Goal: Task Accomplishment & Management: Complete application form

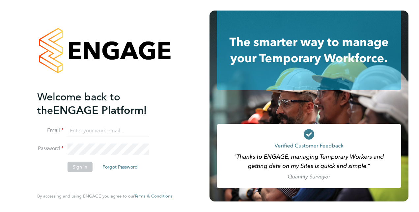
type input "craig.milner@vistry.co.uk"
click at [74, 169] on button "Sign In" at bounding box center [79, 167] width 25 height 11
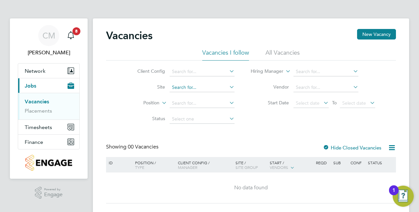
click at [195, 89] on input at bounding box center [202, 87] width 65 height 9
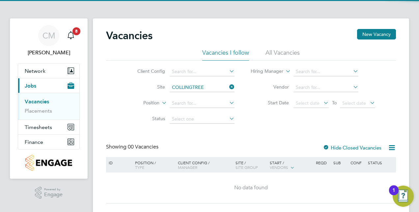
click at [197, 103] on li "Collingtree - PH1B" at bounding box center [201, 105] width 65 height 9
type input "Collingtree - PH1B"
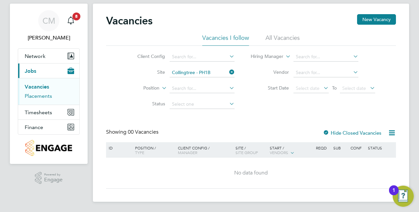
click at [33, 95] on link "Placements" at bounding box center [38, 96] width 27 height 6
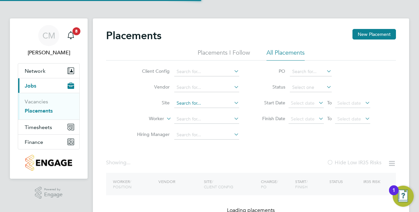
click at [225, 102] on input at bounding box center [206, 103] width 65 height 9
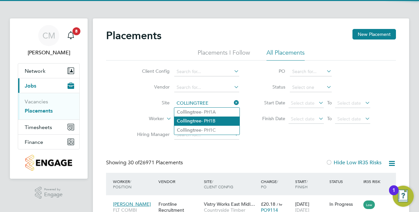
click at [220, 118] on li "Collingtree - PH1B" at bounding box center [206, 121] width 65 height 9
type input "Collingtree - PH1B"
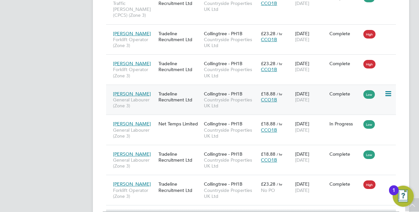
scroll to position [933, 0]
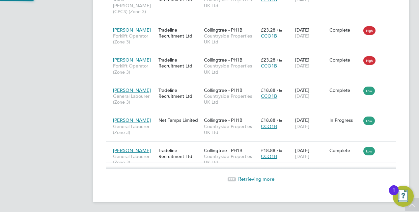
scroll to position [25, 46]
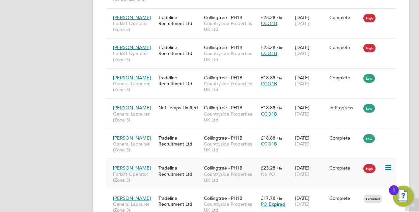
click at [385, 164] on icon at bounding box center [387, 168] width 7 height 8
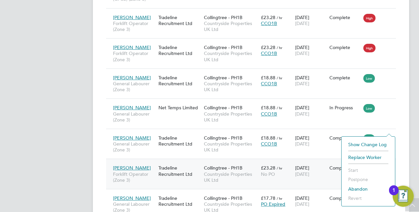
click at [298, 162] on div "11 Jul 2025 11 Jul 2025" at bounding box center [310, 171] width 34 height 18
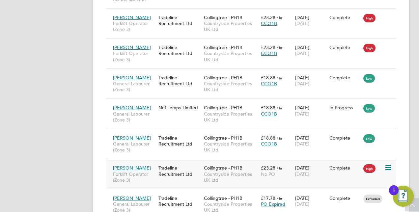
click at [387, 164] on icon at bounding box center [387, 168] width 7 height 8
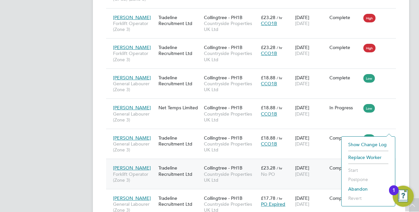
click at [355, 144] on li "Show change log" at bounding box center [368, 144] width 47 height 9
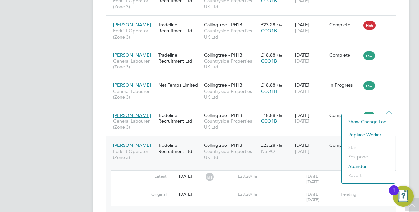
scroll to position [979, 0]
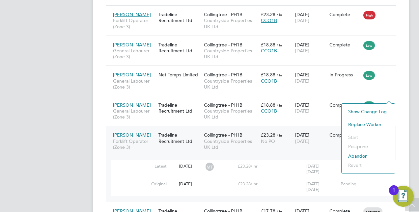
click at [37, 133] on app-navbar "CM Craig Milner Notifications 8 Applications: Network Team Members Sites Worker…" at bounding box center [49, 107] width 78 height 2134
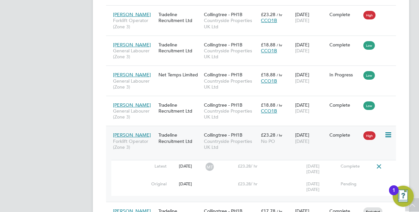
click at [377, 164] on icon at bounding box center [379, 166] width 8 height 5
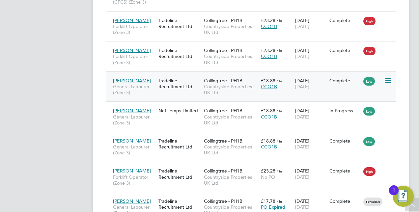
scroll to position [946, 0]
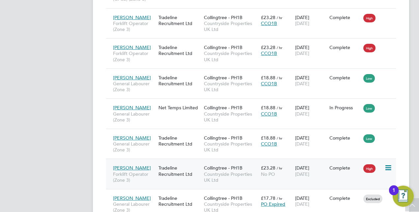
click at [129, 165] on span "[PERSON_NAME]" at bounding box center [132, 168] width 38 height 6
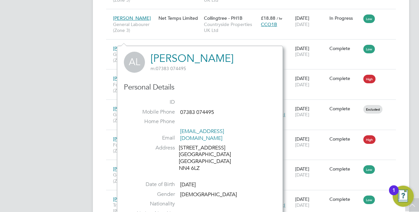
scroll to position [1012, 0]
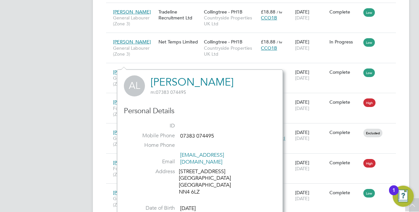
click at [54, 134] on app-navbar "CM Craig Milner Notifications 8 Applications: Network Team Members Sites Worker…" at bounding box center [49, 51] width 78 height 2088
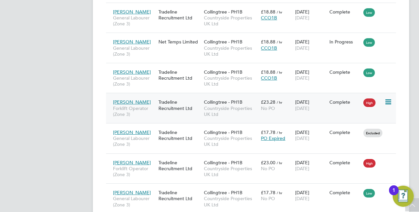
click at [136, 99] on span "[PERSON_NAME]" at bounding box center [132, 102] width 38 height 6
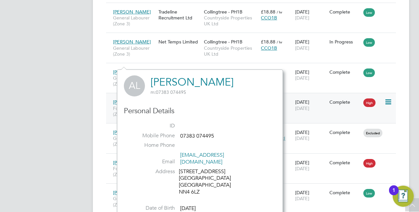
click at [136, 99] on span "[PERSON_NAME]" at bounding box center [132, 102] width 38 height 6
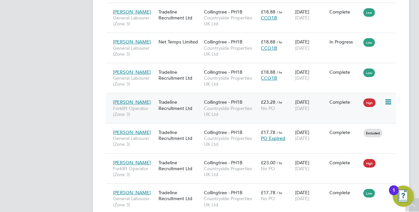
click at [278, 96] on div "£23.28 / hr No PO" at bounding box center [276, 105] width 34 height 18
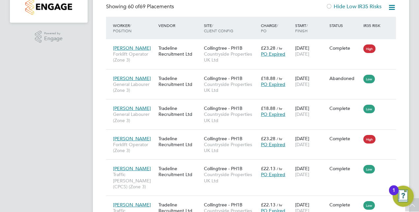
scroll to position [0, 0]
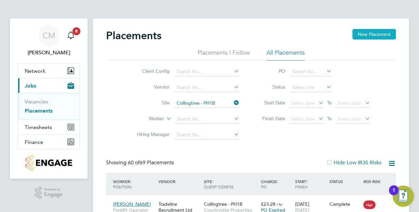
click at [393, 33] on button "New Placement" at bounding box center [373, 34] width 43 height 11
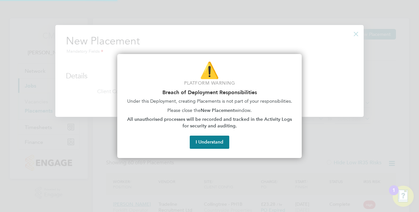
scroll to position [92, 308]
click at [223, 140] on button "I Understand" at bounding box center [209, 142] width 39 height 13
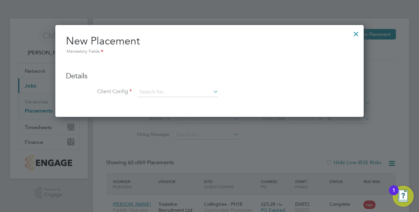
click at [212, 91] on icon at bounding box center [212, 91] width 0 height 9
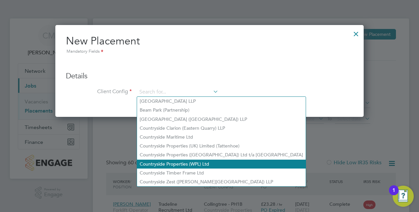
click at [192, 164] on li "Countryside Properties (WPL) Ltd" at bounding box center [221, 164] width 169 height 9
type input "Countryside Properties (WPL) Ltd"
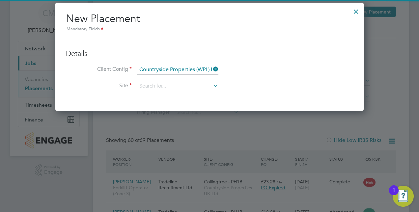
scroll to position [33, 0]
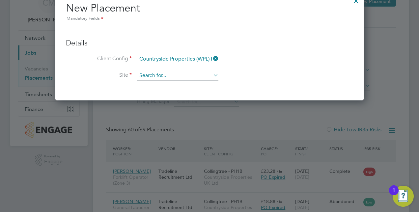
drag, startPoint x: 215, startPoint y: 74, endPoint x: 197, endPoint y: 76, distance: 17.9
click at [212, 74] on icon at bounding box center [212, 74] width 0 height 9
click at [212, 58] on icon at bounding box center [212, 58] width 0 height 9
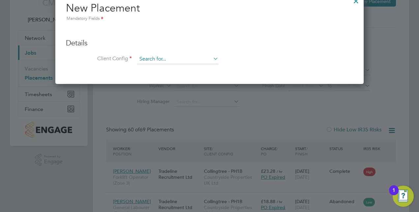
scroll to position [92, 308]
click at [183, 59] on input at bounding box center [177, 59] width 81 height 10
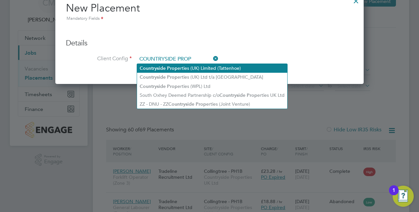
click at [209, 72] on li "Countryside Prop erties (UK) Limited (Tattenhoe)" at bounding box center [212, 68] width 150 height 9
type input "Countryside Properties (UK) Limited (Tattenhoe)"
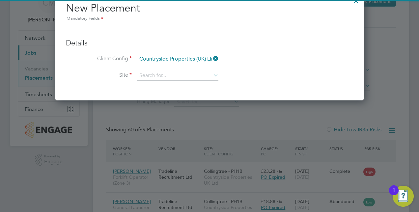
click at [212, 78] on icon at bounding box center [212, 74] width 0 height 9
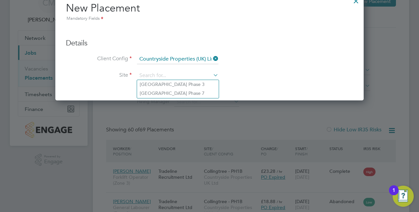
click at [212, 61] on icon at bounding box center [212, 58] width 0 height 9
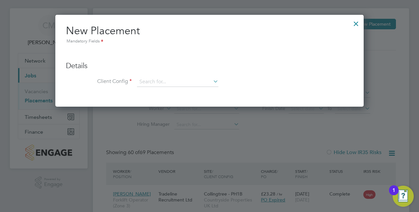
scroll to position [0, 0]
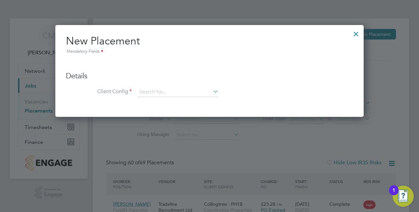
drag, startPoint x: 352, startPoint y: 34, endPoint x: 118, endPoint y: 72, distance: 237.5
click at [352, 34] on div at bounding box center [356, 32] width 12 height 12
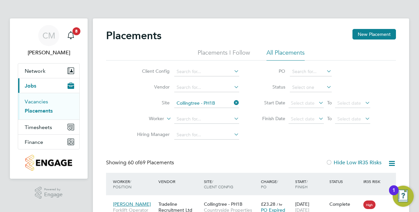
click at [35, 98] on ul "Vacancies Placements" at bounding box center [48, 106] width 61 height 27
click at [38, 100] on link "Vacancies" at bounding box center [36, 101] width 23 height 6
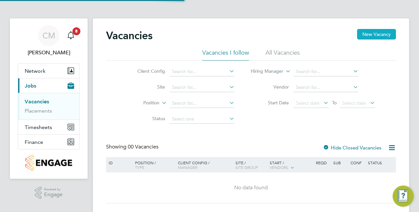
click at [383, 32] on button "New Vacancy" at bounding box center [376, 34] width 39 height 11
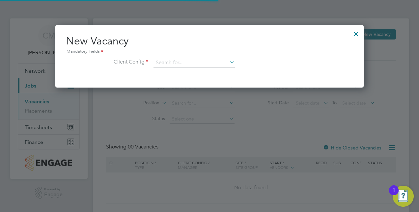
scroll to position [62, 308]
click at [198, 66] on input at bounding box center [193, 63] width 81 height 10
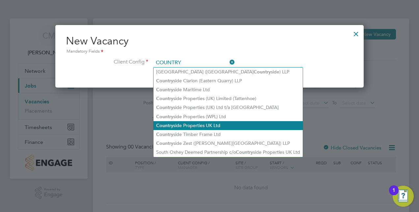
click at [215, 123] on li "Country side Properties UK Ltd" at bounding box center [227, 125] width 149 height 9
type input "Countryside Properties UK Ltd"
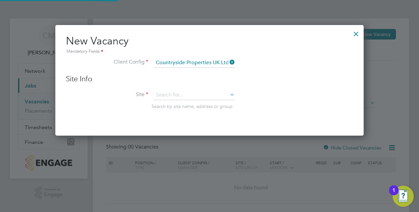
click at [228, 93] on icon at bounding box center [228, 94] width 0 height 9
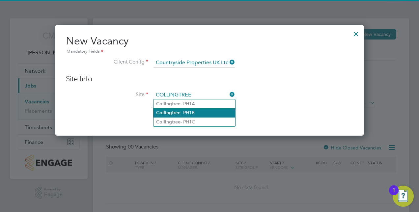
click at [222, 114] on li "Collingtree - PH1B" at bounding box center [194, 112] width 82 height 9
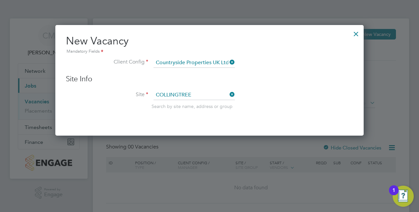
type input "Collingtree - PH1B"
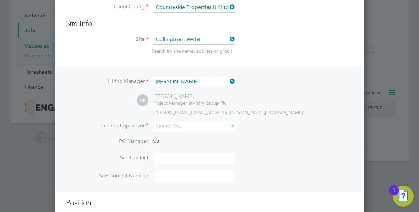
scroll to position [66, 0]
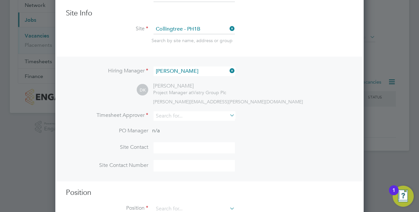
click at [228, 116] on icon at bounding box center [228, 115] width 0 height 9
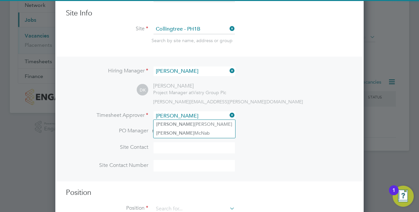
type input "DANNY"
drag, startPoint x: 231, startPoint y: 114, endPoint x: 209, endPoint y: 115, distance: 22.1
click at [228, 115] on icon at bounding box center [228, 115] width 0 height 9
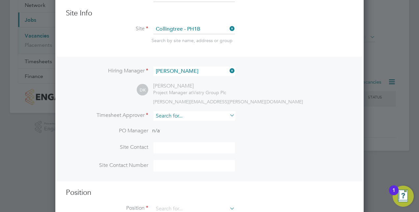
click at [201, 115] on input at bounding box center [193, 116] width 81 height 10
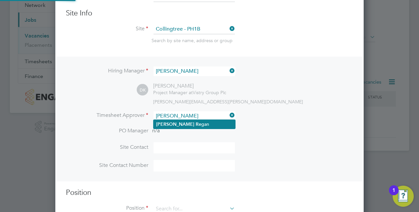
type input "[PERSON_NAME]"
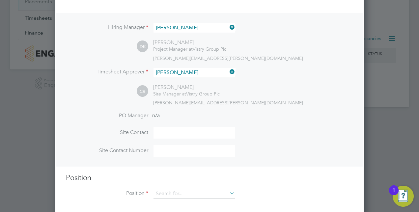
scroll to position [115, 0]
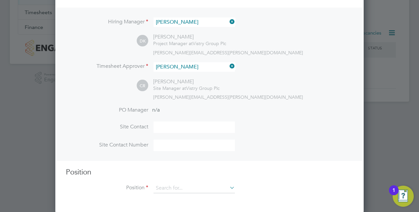
click at [228, 188] on icon at bounding box center [228, 187] width 0 height 9
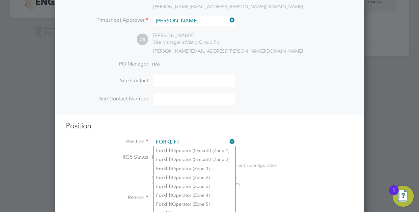
scroll to position [151, 0]
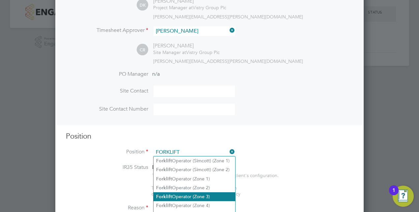
click at [214, 194] on li "Forklift Operator (Zone 3)" at bounding box center [194, 196] width 82 height 9
type input "Forklift Operator (Zone 3)"
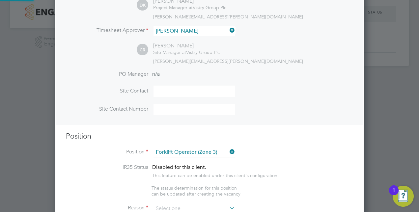
type textarea "• Operate construction machinery • Delivering large quantities of materials to …"
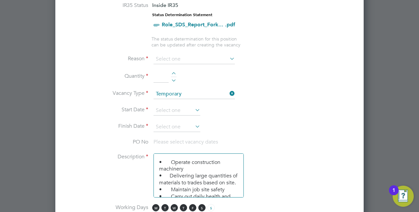
scroll to position [315, 0]
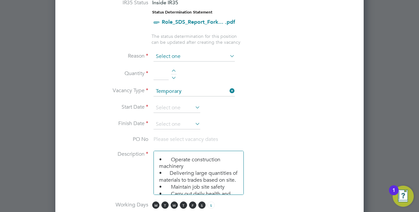
click at [171, 52] on ng-container "IR35 Status Inside IR35 Status Determination Statement Role_SDS_Report_Fork... …" at bounding box center [209, 213] width 287 height 429
click at [170, 59] on input at bounding box center [193, 57] width 81 height 10
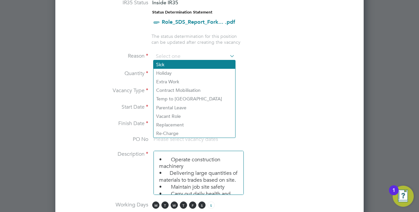
click at [170, 68] on li "Sick" at bounding box center [194, 64] width 82 height 9
type input "Sick"
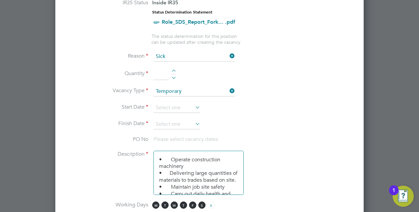
click at [174, 69] on div at bounding box center [174, 71] width 6 height 5
type input "1"
click at [176, 99] on li "Vacancy Type Temporary" at bounding box center [209, 95] width 287 height 16
click at [175, 105] on input at bounding box center [176, 108] width 47 height 10
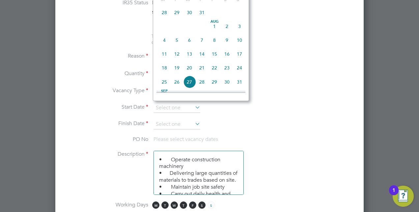
scroll to position [221, 0]
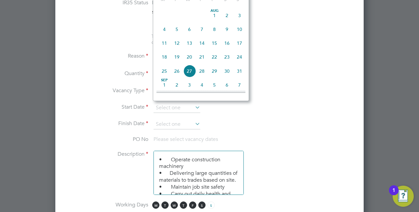
click at [162, 49] on span "11" at bounding box center [164, 43] width 13 height 13
type input "11 Aug 2025"
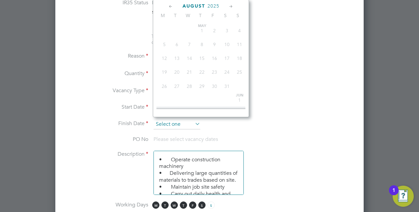
click at [192, 121] on input at bounding box center [176, 124] width 47 height 10
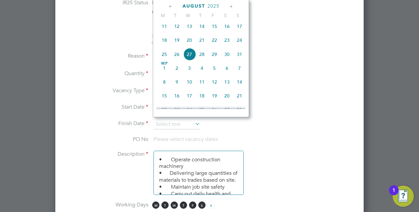
click at [165, 33] on span "11" at bounding box center [164, 26] width 13 height 13
type input "11 Aug 2025"
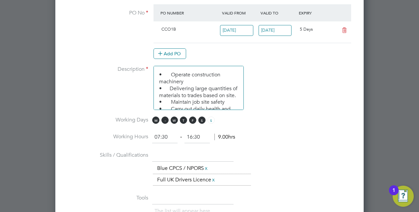
click at [164, 118] on span "T" at bounding box center [164, 120] width 7 height 7
drag, startPoint x: 172, startPoint y: 118, endPoint x: 181, endPoint y: 116, distance: 9.2
click at [172, 118] on span "W" at bounding box center [173, 120] width 7 height 7
click at [185, 117] on span "T" at bounding box center [183, 120] width 7 height 7
click at [198, 117] on span "S" at bounding box center [201, 120] width 7 height 7
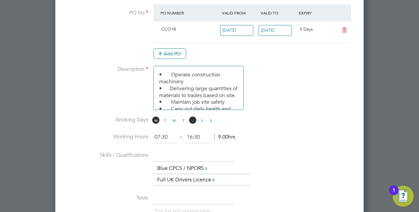
click at [193, 118] on span "F" at bounding box center [192, 120] width 7 height 7
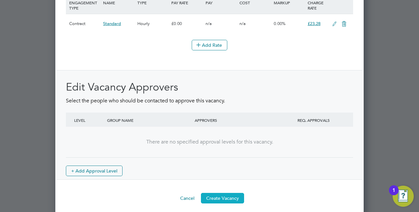
click at [224, 193] on button "Create Vacancy" at bounding box center [222, 198] width 43 height 11
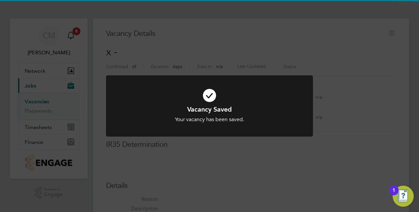
click at [300, 108] on div at bounding box center [209, 106] width 207 height 62
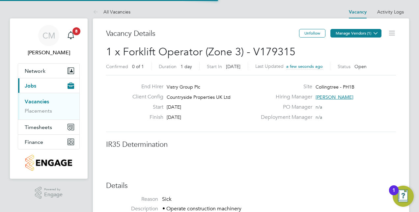
click at [375, 33] on icon at bounding box center [375, 33] width 5 height 5
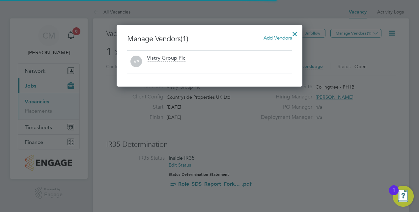
click at [277, 37] on span "Add Vendors" at bounding box center [277, 38] width 28 height 6
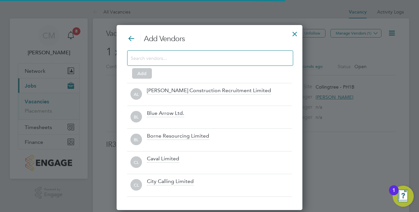
click at [216, 53] on div at bounding box center [210, 57] width 166 height 15
click at [214, 60] on input at bounding box center [205, 58] width 148 height 9
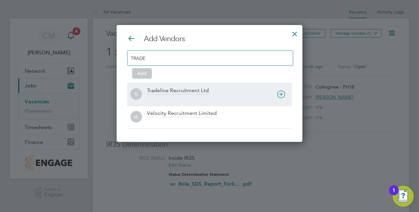
type input "TRADE"
click at [278, 93] on icon at bounding box center [281, 94] width 8 height 8
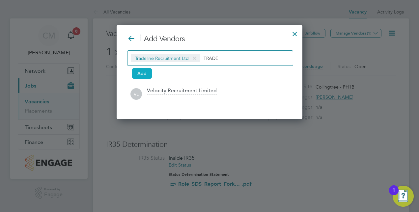
click at [143, 73] on button "Add" at bounding box center [142, 73] width 20 height 11
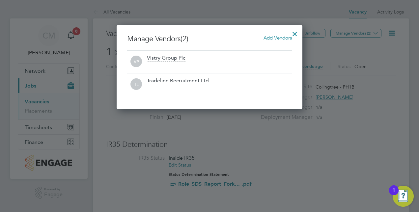
click at [293, 34] on div at bounding box center [295, 32] width 12 height 12
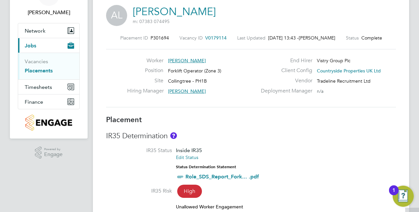
scroll to position [99, 0]
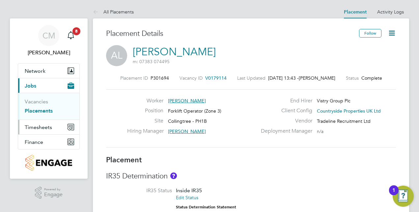
click at [46, 128] on span "Timesheets" at bounding box center [38, 127] width 27 height 6
drag, startPoint x: 160, startPoint y: 79, endPoint x: 147, endPoint y: 79, distance: 12.2
click at [147, 79] on div "Placement ID P301694 Vacancy ID V0179114 Last Updated [DATE] 13:43 - [PERSON_NA…" at bounding box center [251, 78] width 290 height 6
copy span "P301694"
click at [47, 127] on span "Timesheets" at bounding box center [38, 127] width 27 height 6
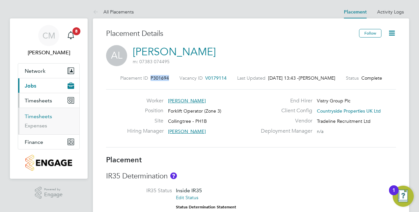
click at [40, 117] on link "Timesheets" at bounding box center [38, 116] width 27 height 6
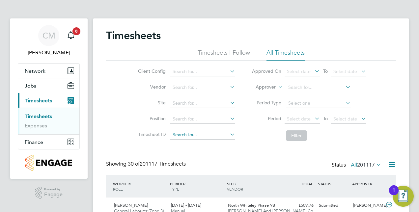
click at [216, 135] on input at bounding box center [202, 134] width 65 height 9
click at [210, 135] on input at bounding box center [202, 134] width 65 height 9
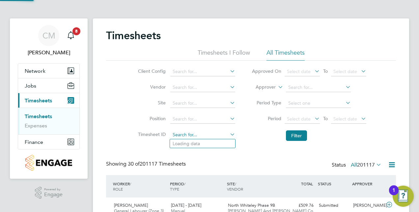
paste input "P301694"
type input "P301694"
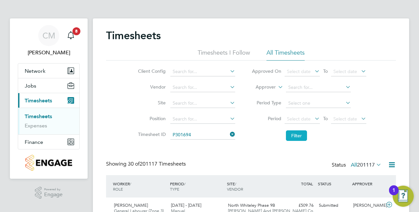
click at [288, 136] on button "Filter" at bounding box center [296, 135] width 21 height 11
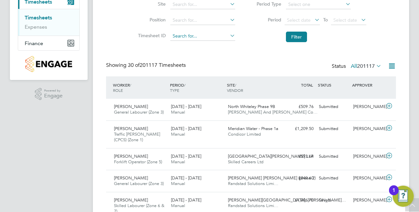
click at [214, 34] on input at bounding box center [202, 36] width 65 height 9
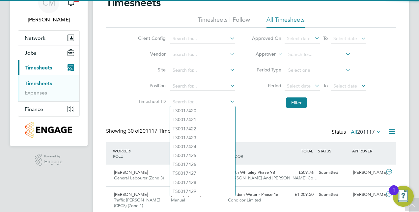
click at [184, 77] on li "Site" at bounding box center [186, 71] width 116 height 16
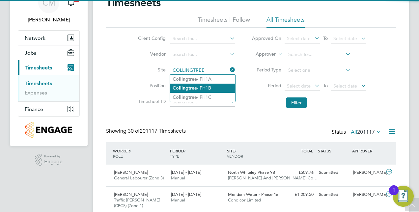
click at [194, 86] on b "Collingtree" at bounding box center [184, 88] width 24 height 6
type input "Collingtree - PH1B"
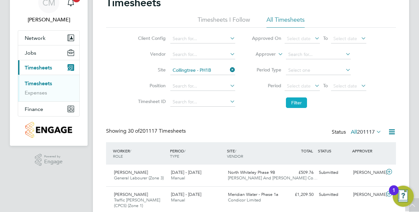
click at [289, 101] on button "Filter" at bounding box center [296, 102] width 21 height 11
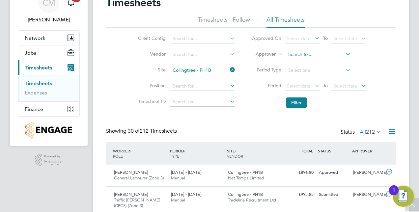
click at [308, 52] on input at bounding box center [318, 54] width 65 height 9
click at [388, 65] on div "Client Config Vendor Site Collingtree - PH1B Position Timesheet ID Approved On …" at bounding box center [251, 70] width 290 height 84
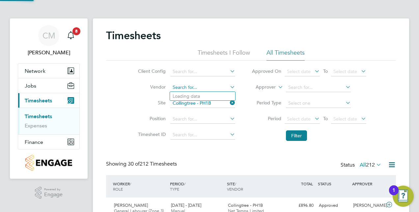
click at [192, 88] on input at bounding box center [202, 87] width 65 height 9
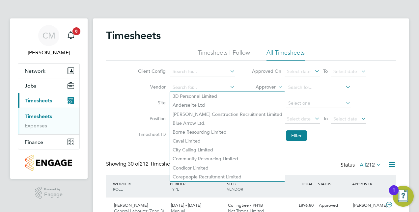
click at [137, 118] on label "Position" at bounding box center [151, 119] width 30 height 6
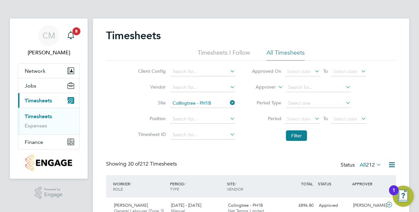
click at [222, 124] on li "Position" at bounding box center [186, 119] width 116 height 16
click at [222, 121] on input at bounding box center [202, 119] width 65 height 9
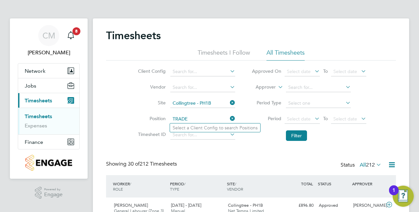
type input "TRADE"
click at [228, 119] on icon at bounding box center [228, 118] width 0 height 9
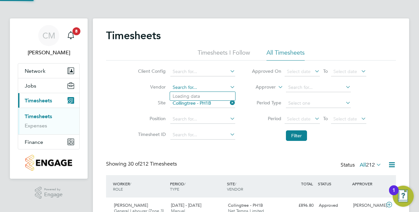
click at [191, 84] on input at bounding box center [202, 87] width 65 height 9
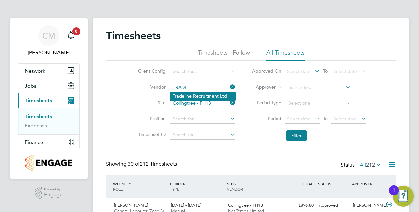
click at [192, 97] on li "Trade line Recruitment Ltd" at bounding box center [202, 96] width 65 height 9
type input "Tradeline Recruitment Ltd"
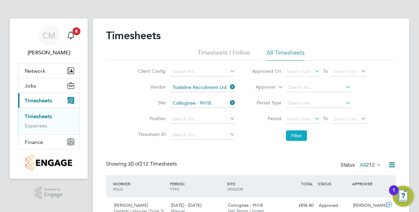
click at [294, 136] on button "Filter" at bounding box center [296, 135] width 21 height 11
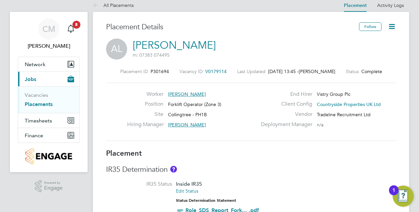
click at [388, 28] on icon at bounding box center [391, 26] width 8 height 8
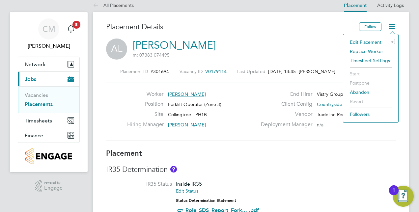
click at [362, 41] on li "Edit Placement e" at bounding box center [370, 42] width 48 height 9
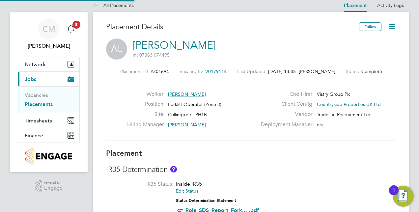
type input "[PERSON_NAME]"
type input "[DATE]"
type input "07:30"
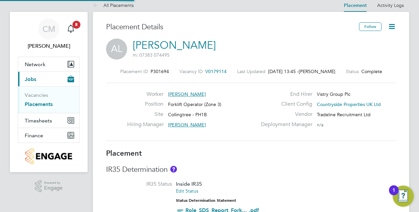
type input "16:30"
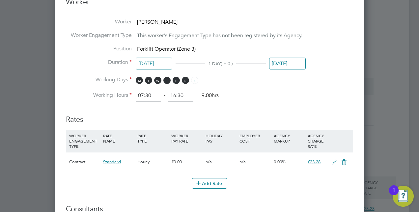
click at [154, 64] on input "[DATE]" at bounding box center [154, 64] width 37 height 12
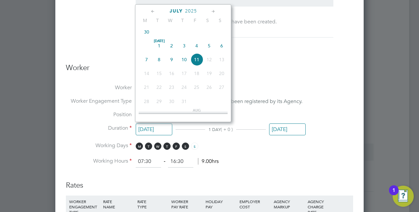
click at [213, 11] on icon at bounding box center [213, 11] width 6 height 7
click at [147, 65] on span "11" at bounding box center [146, 58] width 13 height 13
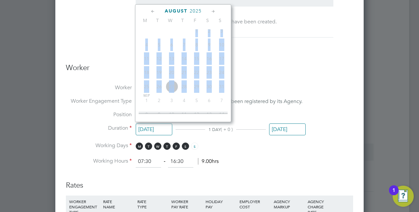
click at [147, 65] on span "11" at bounding box center [146, 58] width 13 height 13
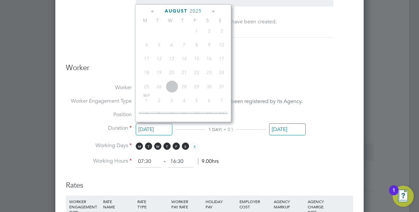
drag, startPoint x: 147, startPoint y: 66, endPoint x: 341, endPoint y: 65, distance: 193.9
click at [341, 65] on h3 "Worker" at bounding box center [209, 70] width 287 height 15
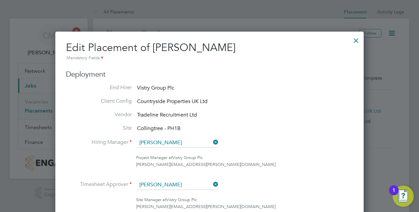
click at [361, 43] on div at bounding box center [356, 39] width 12 height 12
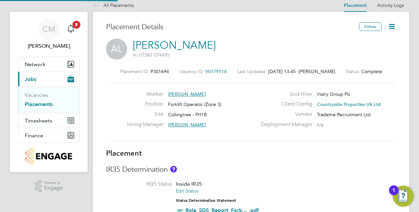
click at [392, 31] on icon at bounding box center [391, 26] width 8 height 8
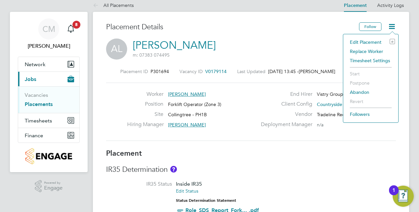
click at [367, 59] on li "Timesheet Settings" at bounding box center [370, 60] width 48 height 9
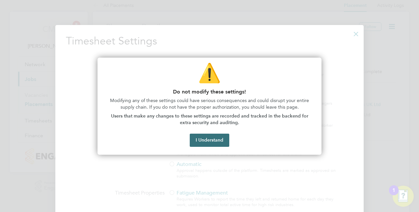
click at [212, 138] on button "I Understand" at bounding box center [209, 140] width 39 height 13
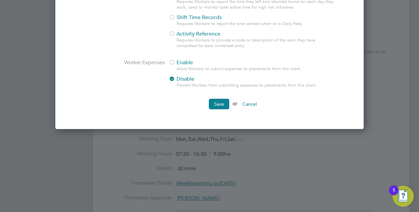
click at [248, 103] on button "Cancel" at bounding box center [249, 104] width 25 height 11
